Goal: Find specific page/section: Find specific page/section

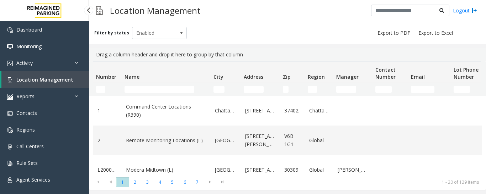
click at [74, 75] on link "Location Management" at bounding box center [44, 79] width 87 height 17
click at [61, 81] on span "Location Management" at bounding box center [44, 79] width 57 height 7
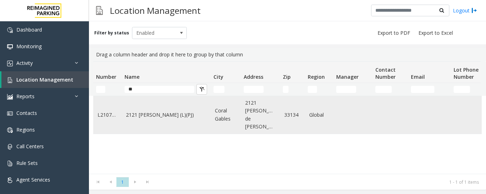
type input "**"
click at [180, 105] on td "2121 [PERSON_NAME] (L)(PJ)" at bounding box center [166, 115] width 89 height 38
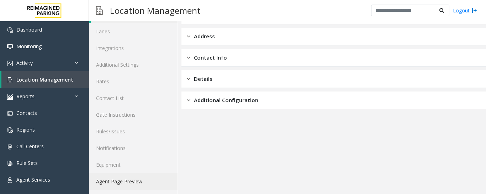
scroll to position [40, 0]
drag, startPoint x: 133, startPoint y: 189, endPoint x: 137, endPoint y: 187, distance: 4.2
click at [134, 189] on link "Agent Page Preview" at bounding box center [133, 180] width 89 height 17
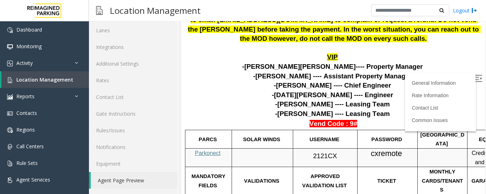
scroll to position [249, 0]
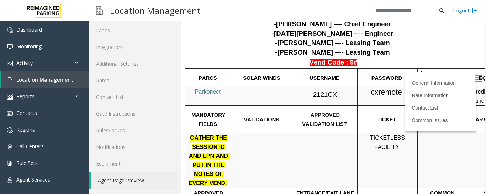
click at [211, 89] on span "Parkonect" at bounding box center [208, 92] width 26 height 6
drag, startPoint x: 313, startPoint y: 67, endPoint x: 341, endPoint y: 69, distance: 28.2
click at [341, 87] on p "2121CX" at bounding box center [324, 93] width 59 height 13
copy p "2121CX"
drag, startPoint x: 407, startPoint y: 65, endPoint x: 363, endPoint y: 63, distance: 44.8
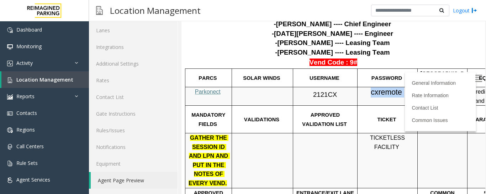
click at [363, 87] on p "cxremote" at bounding box center [387, 92] width 55 height 10
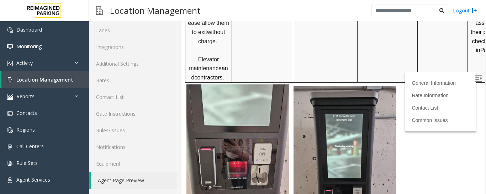
scroll to position [498, 0]
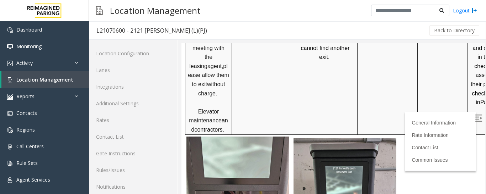
scroll to position [40, 0]
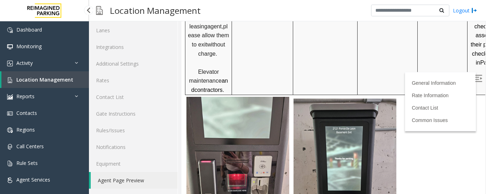
click at [60, 79] on span "Location Management" at bounding box center [44, 79] width 57 height 7
